Goal: Navigation & Orientation: Find specific page/section

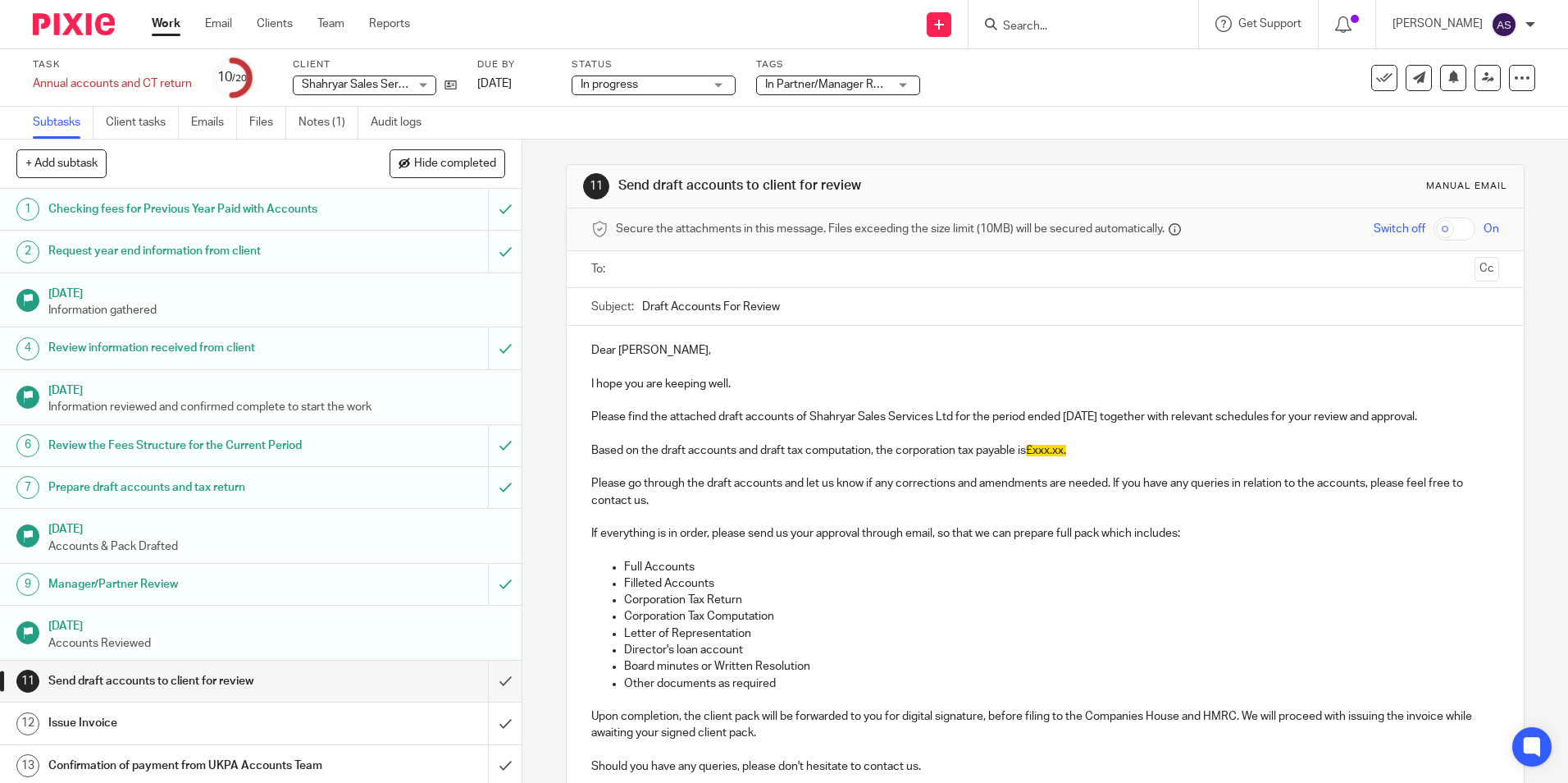
drag, startPoint x: 0, startPoint y: 0, endPoint x: 78, endPoint y: 9, distance: 78.5
click at [65, 14] on img at bounding box center [73, 24] width 82 height 22
